Goal: Navigation & Orientation: Find specific page/section

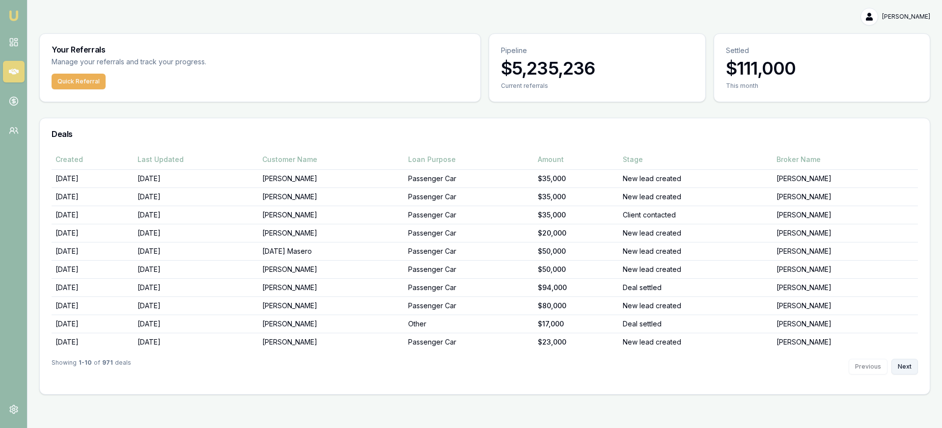
click at [908, 365] on button "Next" at bounding box center [904, 367] width 27 height 16
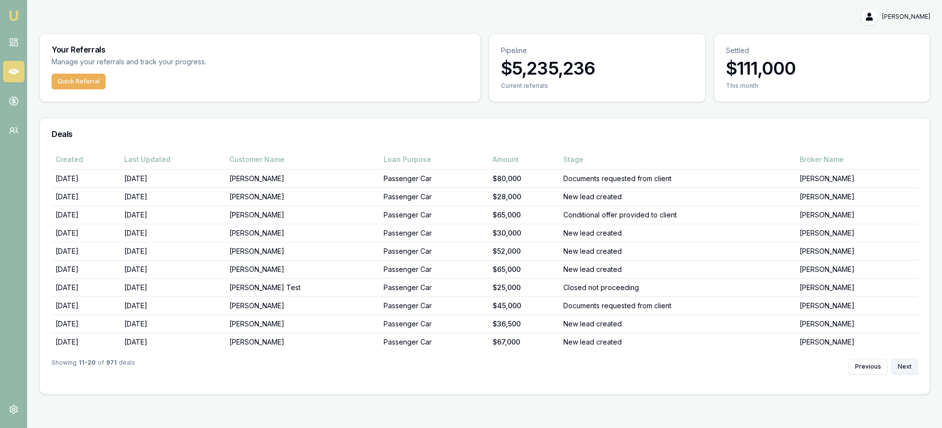
click at [909, 365] on button "Next" at bounding box center [904, 367] width 27 height 16
